Goal: Information Seeking & Learning: Learn about a topic

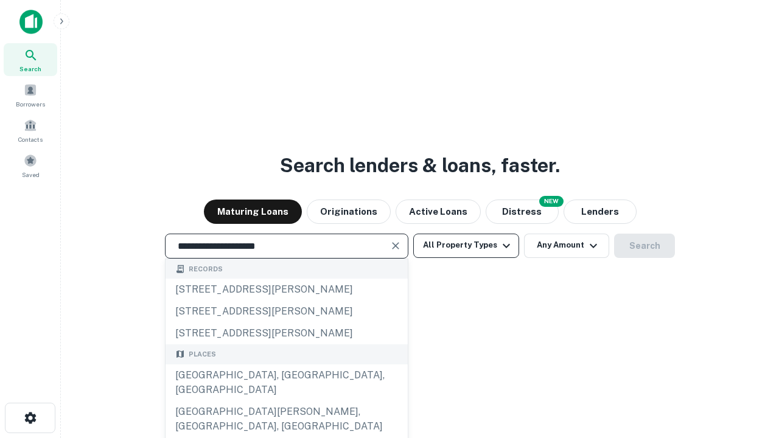
click at [286, 401] on div "[GEOGRAPHIC_DATA], [GEOGRAPHIC_DATA], [GEOGRAPHIC_DATA]" at bounding box center [286, 382] width 242 height 36
click at [466, 245] on button "All Property Types" at bounding box center [466, 246] width 106 height 24
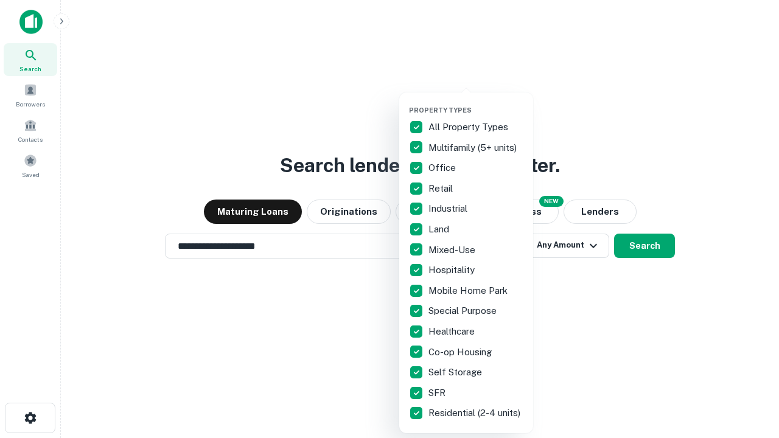
type input "**********"
click at [476, 102] on button "button" at bounding box center [476, 102] width 134 height 1
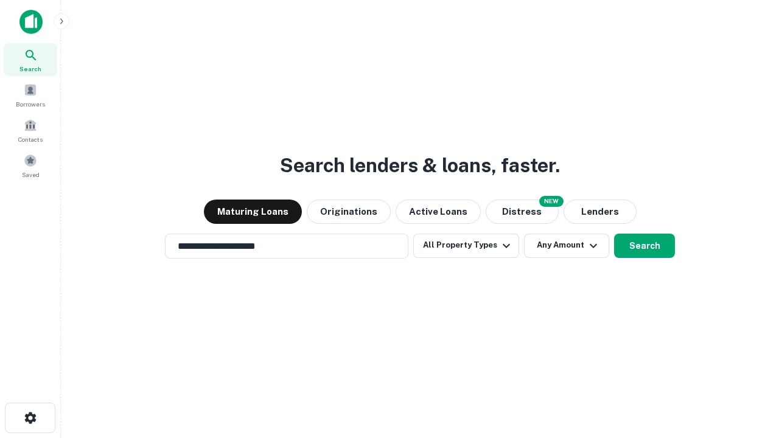
scroll to position [7, 147]
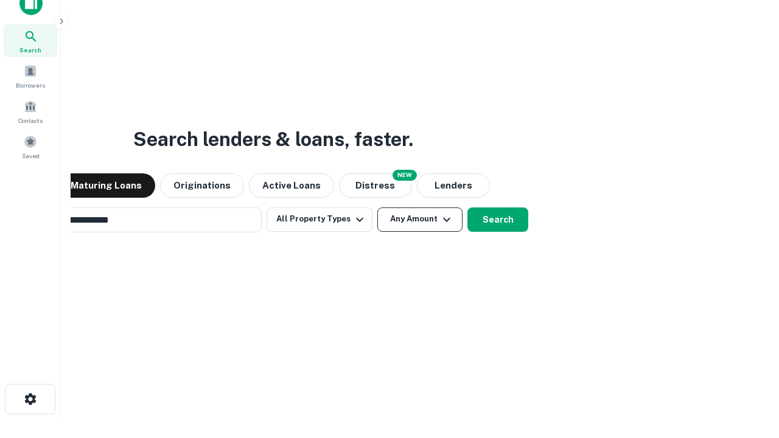
click at [377, 207] on button "Any Amount" at bounding box center [419, 219] width 85 height 24
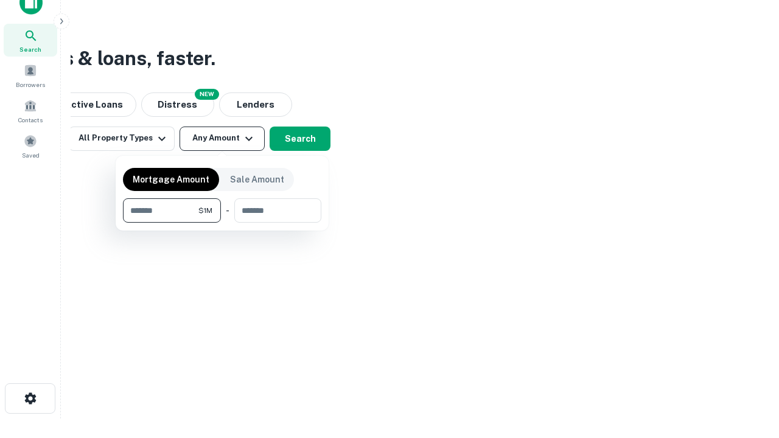
type input "*******"
click at [222, 223] on button "button" at bounding box center [222, 223] width 198 height 1
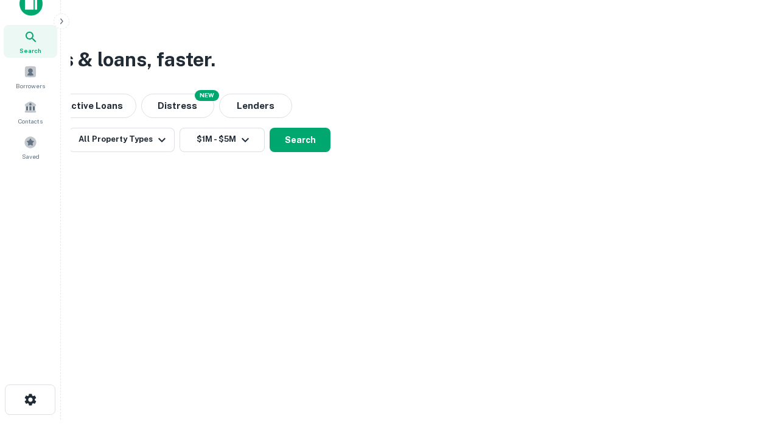
scroll to position [7, 224]
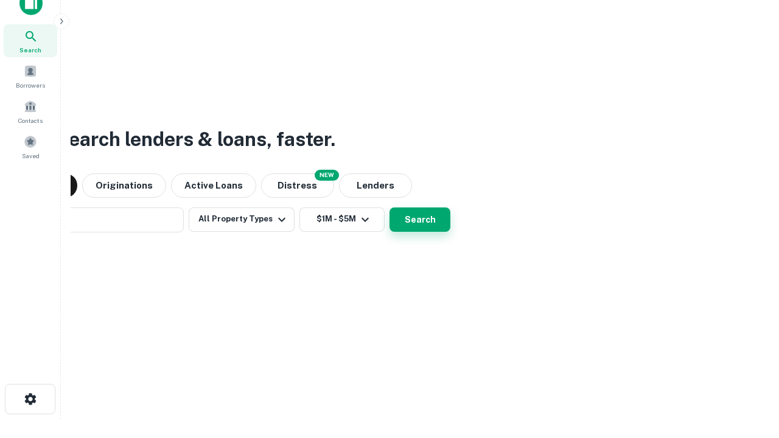
click at [389, 207] on button "Search" at bounding box center [419, 219] width 61 height 24
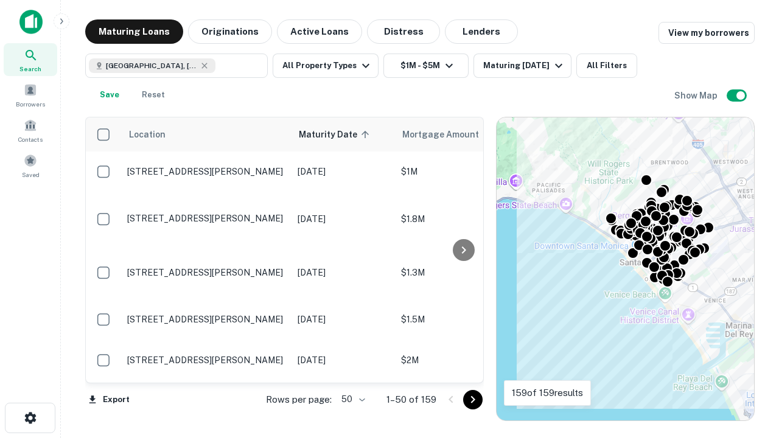
click at [351, 399] on body "Search Borrowers Contacts Saved Maturing Loans Originations Active Loans Distre…" at bounding box center [389, 219] width 779 height 438
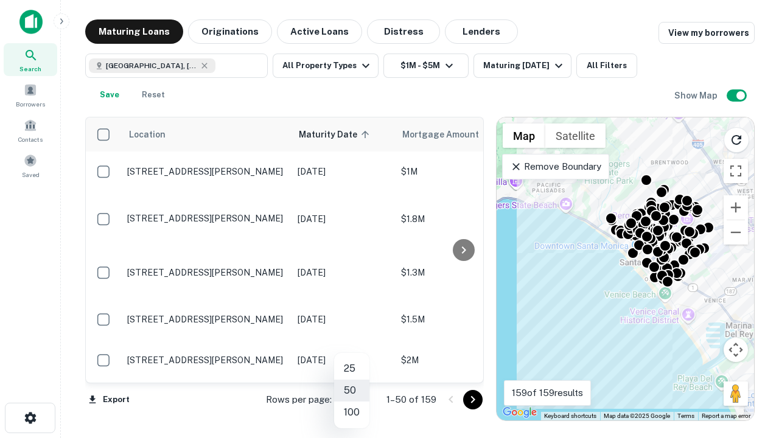
click at [352, 369] on li "25" at bounding box center [351, 369] width 35 height 22
